Goal: Use online tool/utility

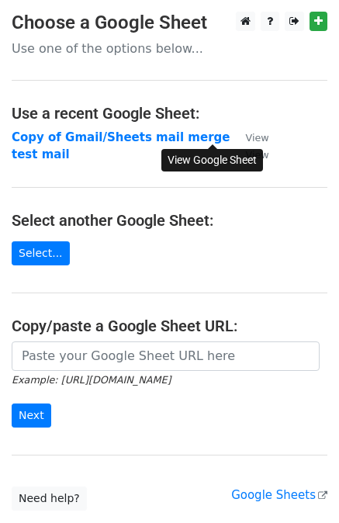
click at [245, 132] on small "View" at bounding box center [256, 138] width 23 height 12
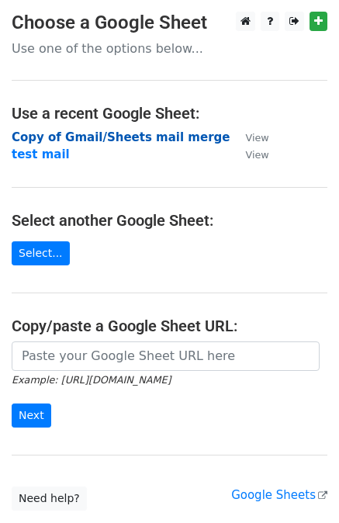
click at [95, 136] on strong "Copy of Gmail/Sheets mail merge" at bounding box center [121, 137] width 218 height 14
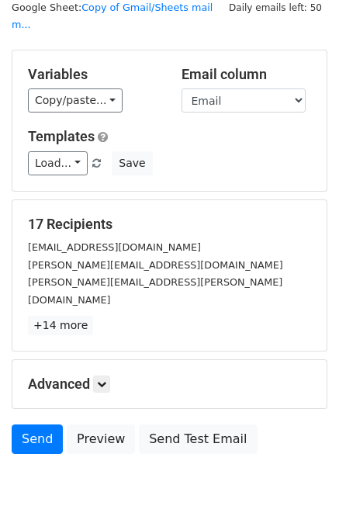
scroll to position [53, 0]
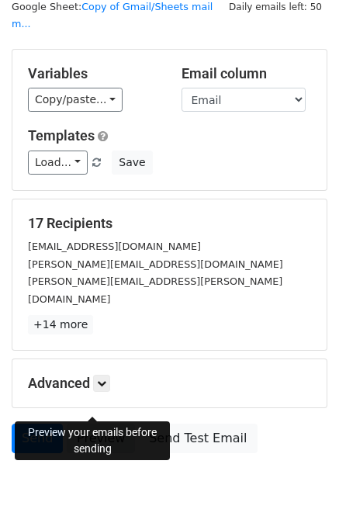
click at [85, 423] on link "Preview" at bounding box center [101, 437] width 68 height 29
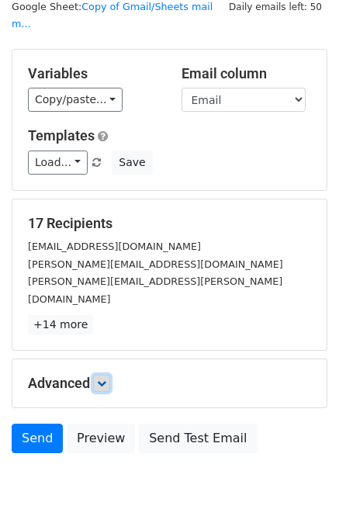
click at [98, 374] on link at bounding box center [101, 382] width 17 height 17
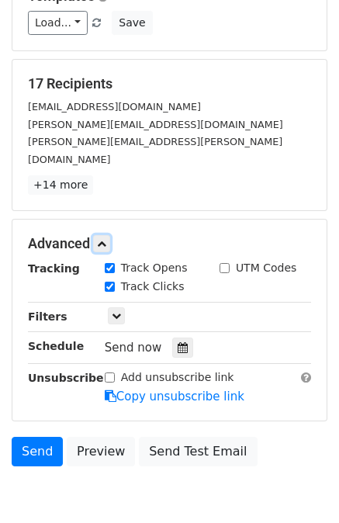
scroll to position [192, 0]
